Goal: Task Accomplishment & Management: Manage account settings

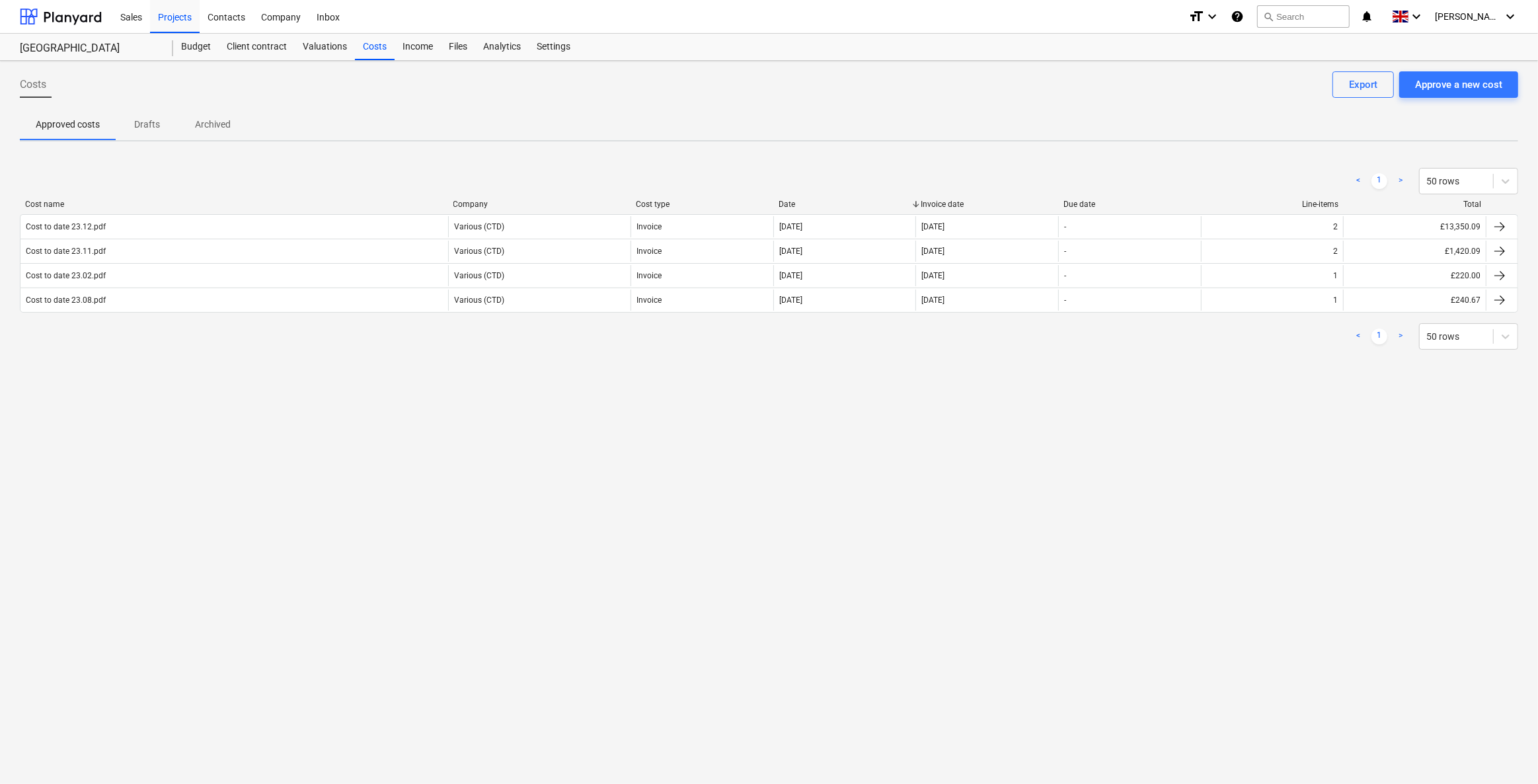
click at [1026, 547] on div "Costs Approve a new cost Export Approved costs Drafts Archived < 1 > 50 rows Co…" at bounding box center [769, 422] width 1538 height 723
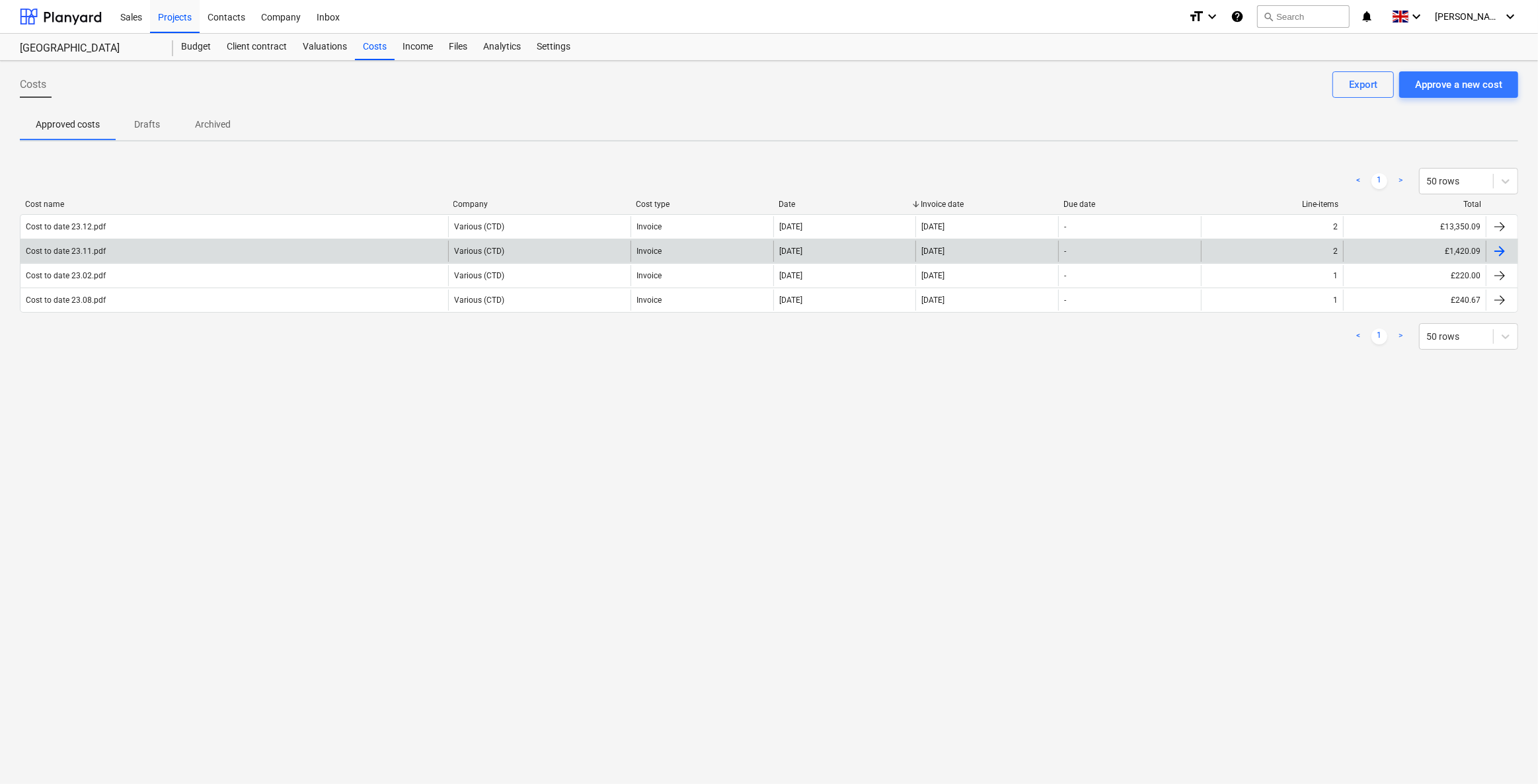
click at [606, 253] on div "Various (CTD)" at bounding box center [539, 251] width 182 height 21
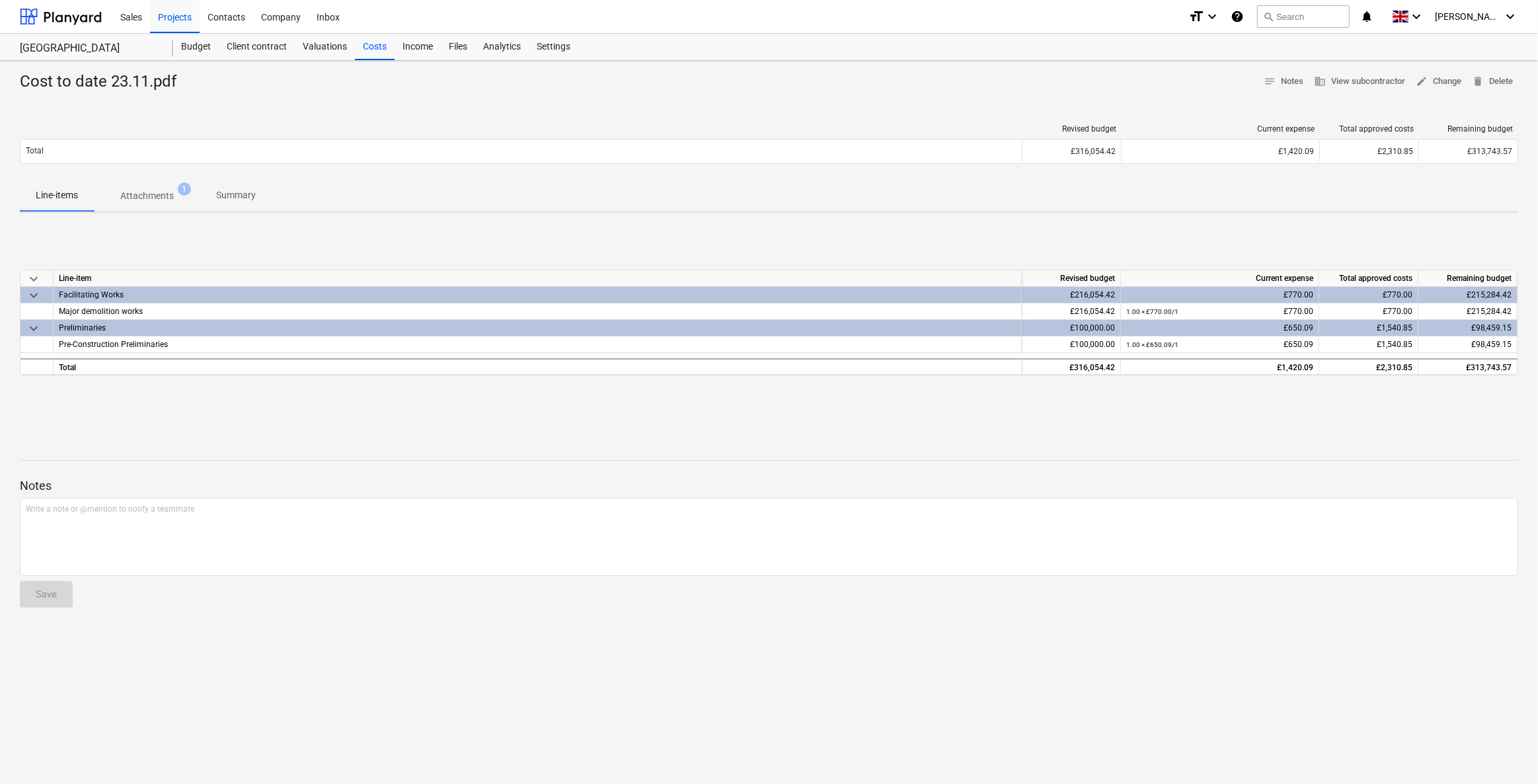
click at [1440, 218] on div "Cost to date 23.11.pdf notes Notes business View subcontractor edit Change dele…" at bounding box center [769, 422] width 1538 height 723
click at [1440, 75] on span "edit Change" at bounding box center [1438, 81] width 46 height 15
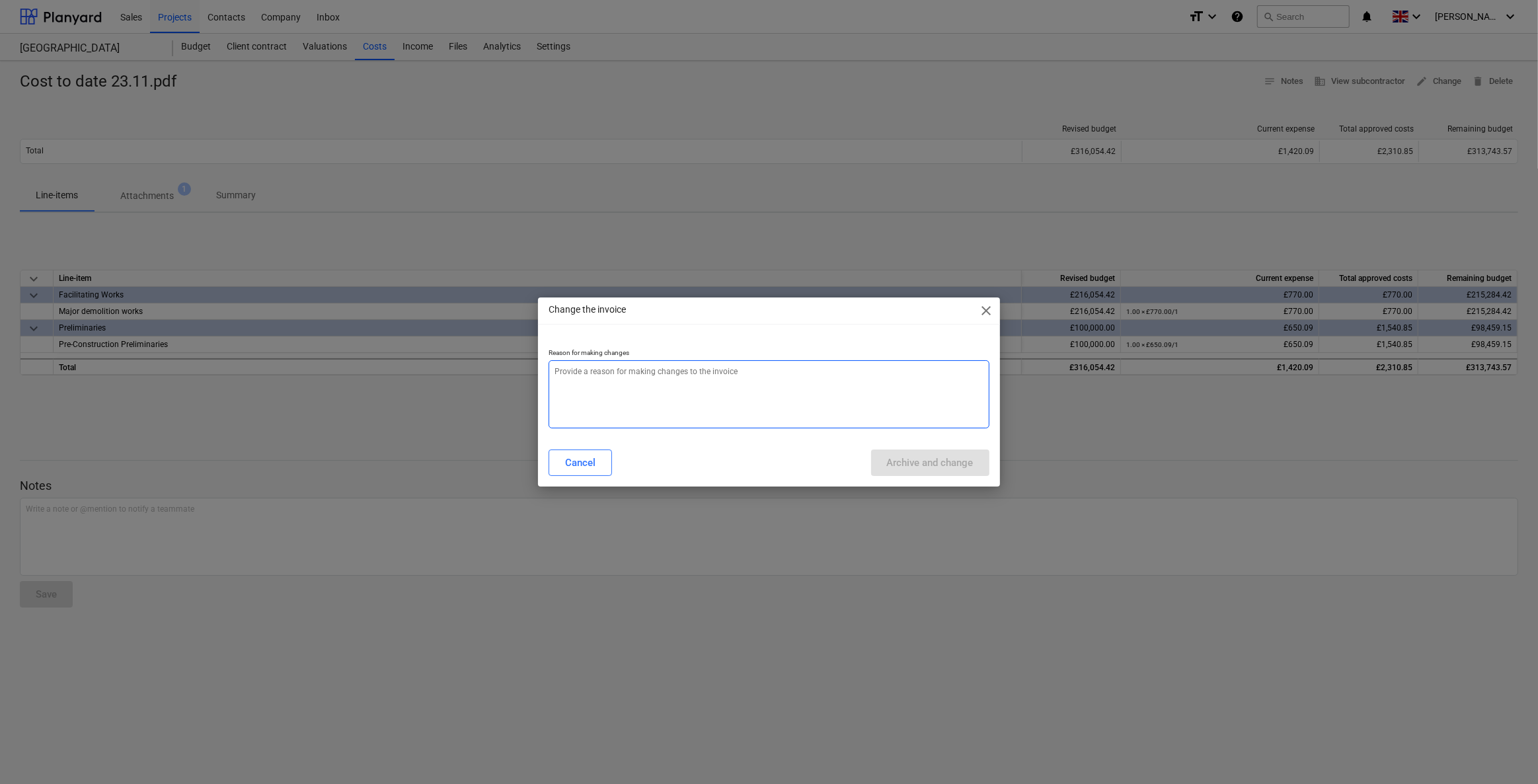
click at [758, 411] on textarea at bounding box center [769, 394] width 440 height 68
click at [979, 311] on span "close" at bounding box center [987, 311] width 16 height 16
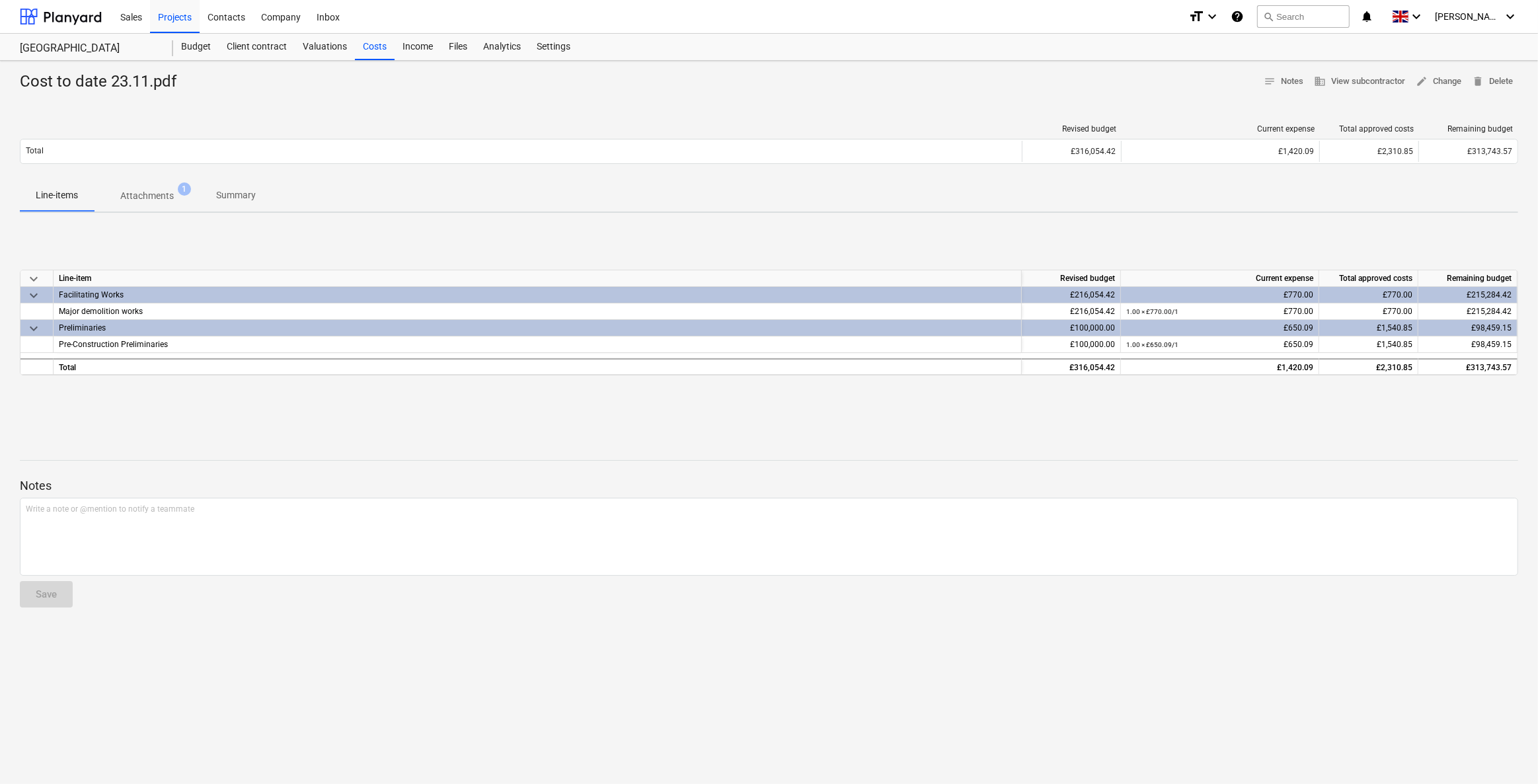
type textarea "x"
click at [1276, 84] on span "notes Notes" at bounding box center [1283, 81] width 40 height 15
